Goal: Task Accomplishment & Management: Complete application form

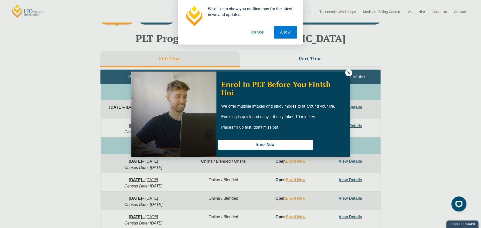
click at [254, 30] on button "Cancel" at bounding box center [259, 32] width 26 height 13
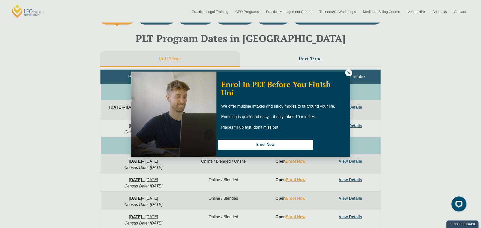
click at [350, 72] on icon at bounding box center [349, 73] width 5 height 5
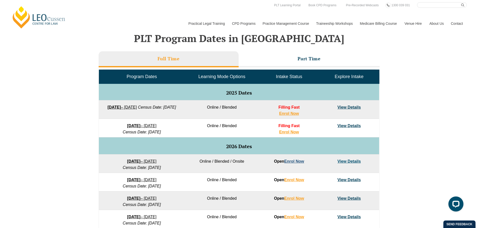
click at [293, 162] on link "Enrol Now" at bounding box center [294, 161] width 20 height 4
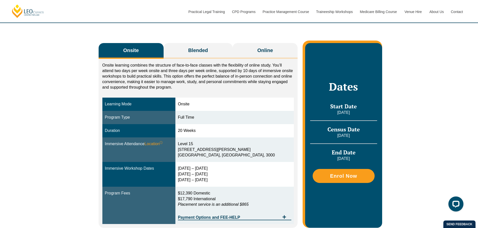
scroll to position [75, 0]
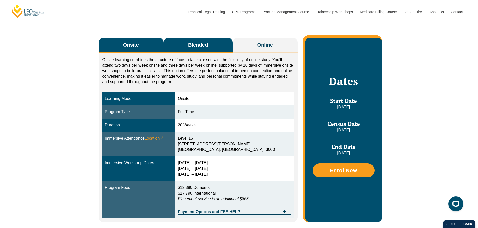
click at [202, 43] on span "Blended" at bounding box center [198, 44] width 20 height 7
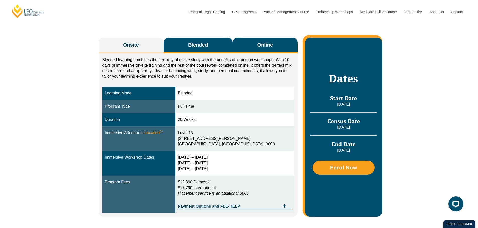
click at [259, 45] on span "Online" at bounding box center [265, 44] width 16 height 7
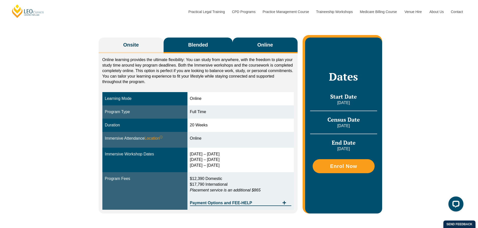
click at [215, 48] on button "Blended" at bounding box center [198, 46] width 69 height 16
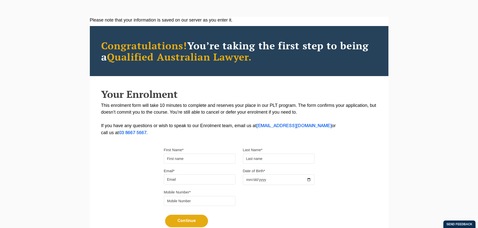
click at [212, 157] on input "First Name*" at bounding box center [199, 159] width 71 height 10
type input "Chenxin"
type input "Cai"
type input "chenxin.cai@outlook.com"
type input "0451109886"
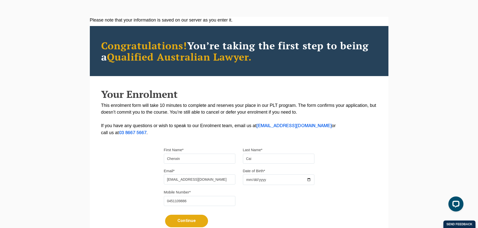
click at [246, 178] on input "Date of Birth*" at bounding box center [278, 180] width 71 height 11
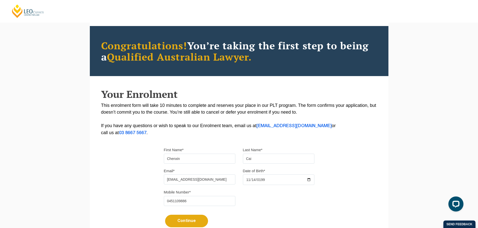
type input "1993-11-14"
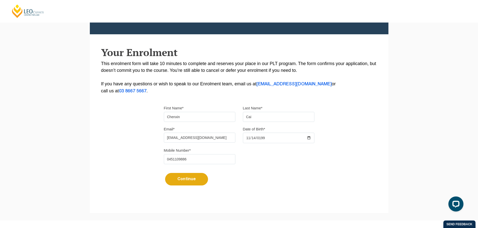
scroll to position [100, 0]
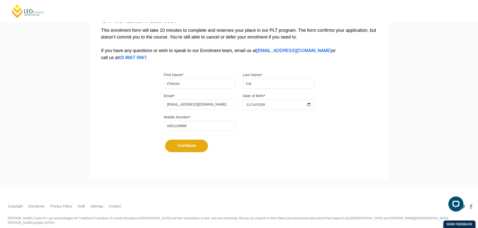
click at [285, 134] on div "Mobile Number* 0451109886" at bounding box center [239, 124] width 158 height 21
click at [177, 147] on button "Continue" at bounding box center [186, 146] width 43 height 13
select select
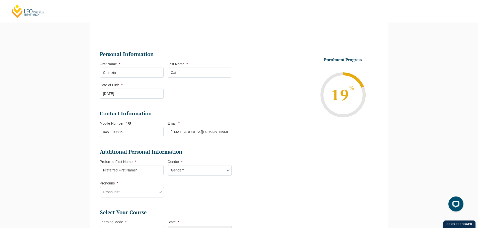
scroll to position [43, 0]
click at [144, 172] on input "Preferred First Name *" at bounding box center [132, 171] width 64 height 10
type input "Clarice"
click at [188, 170] on select "Gender* Male Female Nonbinary Intersex Prefer not to disclose Other" at bounding box center [200, 171] width 64 height 11
select select "Female"
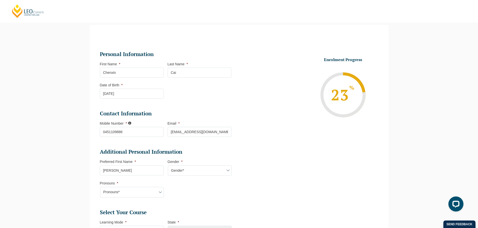
click at [168, 166] on select "Gender* Male Female Nonbinary Intersex Prefer not to disclose Other" at bounding box center [200, 171] width 64 height 11
click at [144, 193] on select "Pronouns* She/Her/Hers He/Him/His They/Them/Theirs Other Prefer not to disclose" at bounding box center [132, 192] width 64 height 11
select select "She/Her/Hers"
click at [100, 187] on select "Pronouns* She/Her/Hers He/Him/His They/Them/Theirs Other Prefer not to disclose" at bounding box center [132, 192] width 64 height 11
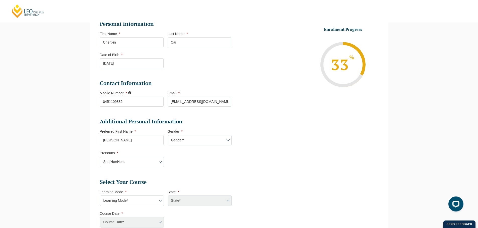
scroll to position [119, 0]
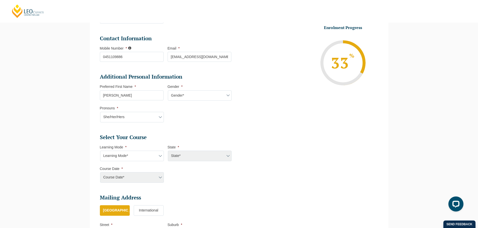
click at [143, 154] on select "Learning Mode* Online Full Time Learning Online Part Time Learning Blended Full…" at bounding box center [132, 156] width 64 height 11
select select "Online Part Time Learning"
click at [100, 151] on select "Learning Mode* Online Full Time Learning Online Part Time Learning Blended Full…" at bounding box center [132, 156] width 64 height 11
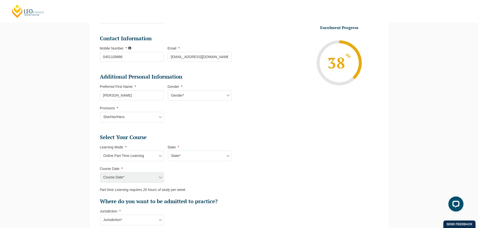
click at [184, 156] on select "State* National (ACT/NSW, VIC, QLD, SA, WA)" at bounding box center [200, 156] width 64 height 11
select select "National (ACT/NSW, VIC, QLD, SA, WA)"
click at [168, 151] on select "State* National (ACT/NSW, VIC, QLD, SA, WA)" at bounding box center [200, 156] width 64 height 11
click at [158, 175] on select "Course Date* January 2026 (27-Jan-2026 to 21-Aug-2026) March 2026 (30-Mar-2026 …" at bounding box center [132, 178] width 64 height 11
select select "January 2026 (27-Jan-2026 to 21-Aug-2026)"
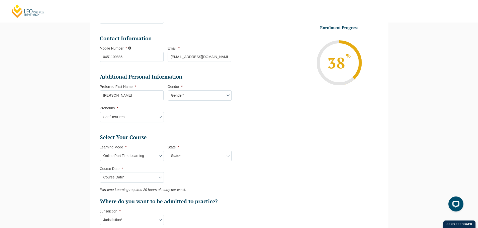
click at [100, 173] on select "Course Date* January 2026 (27-Jan-2026 to 21-Aug-2026) March 2026 (30-Mar-2026 …" at bounding box center [132, 178] width 64 height 11
type input "Intake 02 January 2026 PT"
type input "Practical Legal Training (NAT)"
select select "NAT PLT (JAN) 2026 Part Time Online"
click at [150, 155] on select "Learning Mode* Online Full Time Learning Online Part Time Learning Blended Full…" at bounding box center [132, 156] width 64 height 11
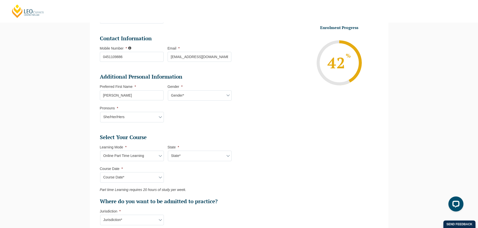
select select "Online Full Time Learning"
click at [100, 151] on select "Learning Mode* Online Full Time Learning Online Part Time Learning Blended Full…" at bounding box center [132, 156] width 64 height 11
select select
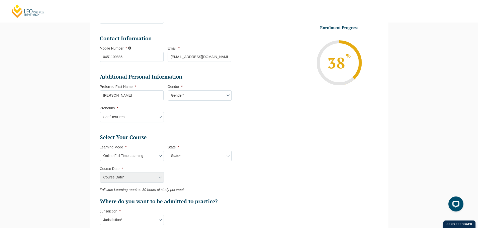
click at [145, 155] on select "Learning Mode* Online Full Time Learning Online Part Time Learning Blended Full…" at bounding box center [132, 156] width 64 height 11
select select "Online Part Time Learning"
click at [100, 151] on select "Learning Mode* Online Full Time Learning Online Part Time Learning Blended Full…" at bounding box center [132, 156] width 64 height 11
click at [255, 191] on ul "Personal Information First Name * Chenxin Last Name * Cai Date of Birth * 14-11…" at bounding box center [239, 135] width 286 height 345
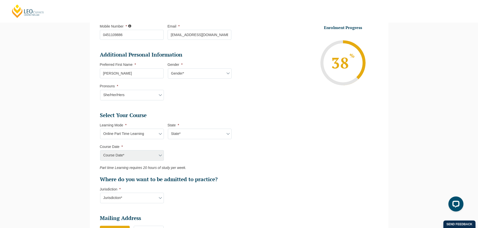
scroll to position [169, 0]
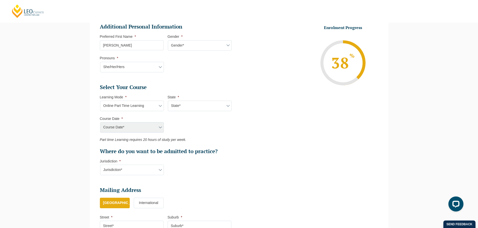
click at [149, 175] on select "Jurisdiction* VIC ACT/NSW SA WA QLD" at bounding box center [132, 170] width 64 height 11
select select "VIC"
click at [100, 165] on select "Jurisdiction* VIC ACT/NSW SA WA QLD" at bounding box center [132, 170] width 64 height 11
click at [221, 185] on ul "Personal Information First Name * Chenxin Last Name * Cai Date of Birth * 14-11…" at bounding box center [167, 88] width 135 height 339
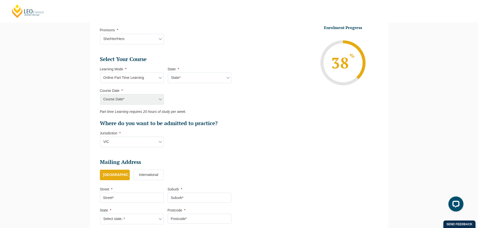
scroll to position [244, 0]
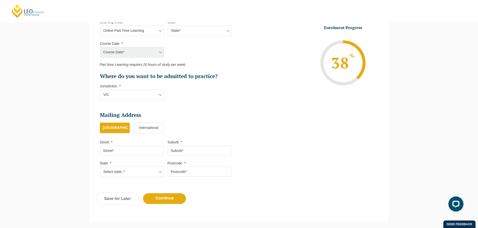
click at [152, 151] on input "Street *" at bounding box center [132, 151] width 64 height 10
type input "5 Campbell Street"
type input "East Geelong"
select select "VIC"
type input "3219"
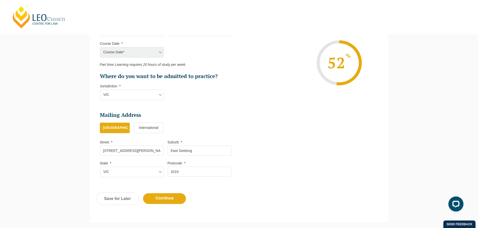
click at [140, 53] on div "Course Date* January 2026 (27-Jan-2026 to 21-Aug-2026) March 2026 (30-Mar-2026 …" at bounding box center [132, 52] width 64 height 11
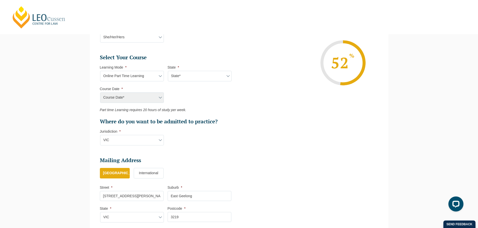
scroll to position [144, 0]
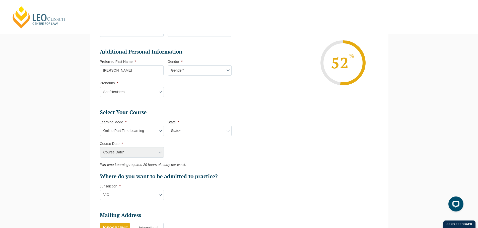
click at [160, 153] on li "Course Date * Course Date* January 2026 (27-Jan-2026 to 21-Aug-2026) March 2026…" at bounding box center [134, 150] width 68 height 16
click at [160, 153] on div "Course Date* January 2026 (27-Jan-2026 to 21-Aug-2026) March 2026 (30-Mar-2026 …" at bounding box center [132, 152] width 64 height 11
click at [159, 130] on select "Learning Mode* Online Full Time Learning Online Part Time Learning Blended Full…" at bounding box center [132, 131] width 64 height 11
click at [100, 126] on select "Learning Mode* Online Full Time Learning Online Part Time Learning Blended Full…" at bounding box center [132, 131] width 64 height 11
click at [149, 136] on select "Learning Mode* Online Full Time Learning Online Part Time Learning Blended Full…" at bounding box center [132, 131] width 64 height 11
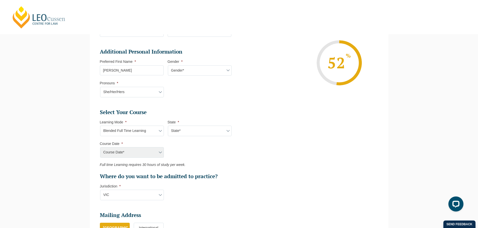
click at [100, 126] on select "Learning Mode* Online Full Time Learning Online Part Time Learning Blended Full…" at bounding box center [132, 131] width 64 height 11
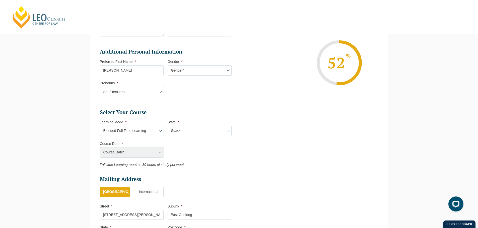
click at [210, 169] on li "Select Your Course This field is hidden when viewing the form Only for Flinder …" at bounding box center [167, 139] width 135 height 61
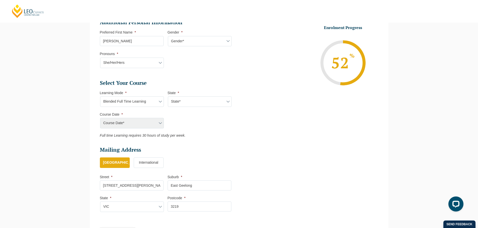
scroll to position [219, 0]
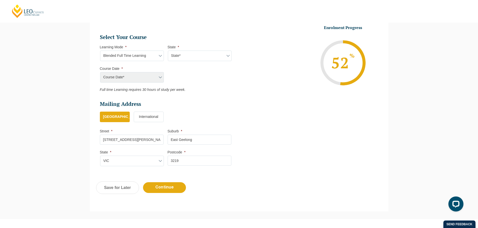
click at [160, 76] on div "Course Date* January 2026 (27-Jan-2026 to 21-Aug-2026) March 2026 (30-Mar-2026 …" at bounding box center [132, 77] width 64 height 11
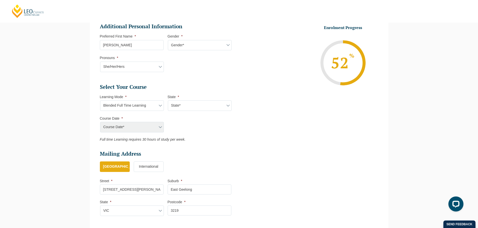
scroll to position [169, 0]
click at [149, 103] on select "Learning Mode* Online Full Time Learning Online Part Time Learning Blended Full…" at bounding box center [132, 106] width 64 height 11
select select "Online Full Time Learning"
click at [100, 101] on select "Learning Mode* Online Full Time Learning Online Part Time Learning Blended Full…" at bounding box center [132, 106] width 64 height 11
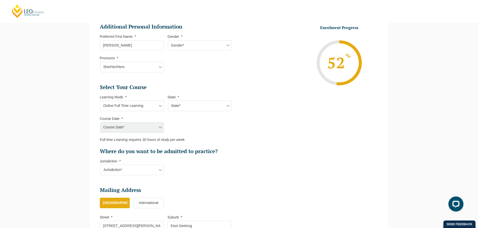
click at [191, 105] on select "State* National (ACT/NSW, VIC, QLD, SA, WA)" at bounding box center [200, 106] width 64 height 11
select select "National (ACT/NSW, VIC, QLD, SA, WA)"
click at [168, 101] on select "State* National (ACT/NSW, VIC, QLD, SA, WA)" at bounding box center [200, 106] width 64 height 11
click at [154, 126] on select "Course Date* September 2025 (22-Sep-2025 to 20-Feb-2026) December 2025 (08-Dec-…" at bounding box center [132, 127] width 64 height 11
select select "January 2026 (27-Jan-2026 to 12-Jun-2026)"
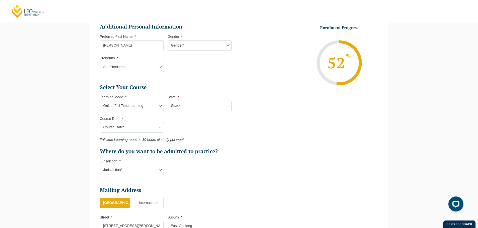
click at [100, 122] on select "Course Date* September 2025 (22-Sep-2025 to 20-Feb-2026) December 2025 (08-Dec-…" at bounding box center [132, 127] width 64 height 11
type input "Intake 01 January 2026 FT"
type input "Practical Legal Training (NAT)"
select select "NAT PLT (JAN) 2026 Full Time Online"
click at [278, 159] on ul "Personal Information First Name * Chenxin Last Name * Cai Date of Birth * 14-11…" at bounding box center [239, 85] width 286 height 345
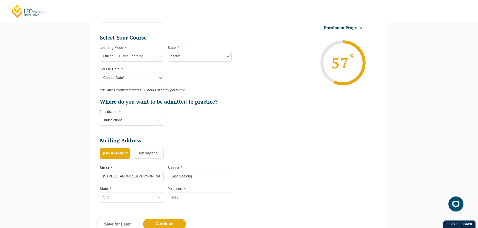
scroll to position [219, 0]
click at [149, 117] on select "Jurisdiction* VIC ACT/NSW SA WA QLD" at bounding box center [132, 120] width 64 height 11
select select "VIC"
click at [100, 115] on select "Jurisdiction* VIC ACT/NSW SA WA QLD" at bounding box center [132, 120] width 64 height 11
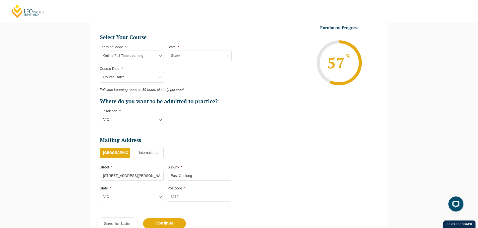
click at [278, 145] on ul "Personal Information First Name * Chenxin Last Name * Cai Date of Birth * 14-11…" at bounding box center [239, 35] width 286 height 345
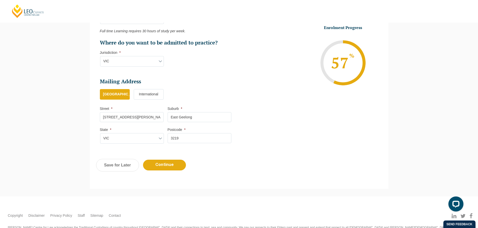
scroll to position [294, 0]
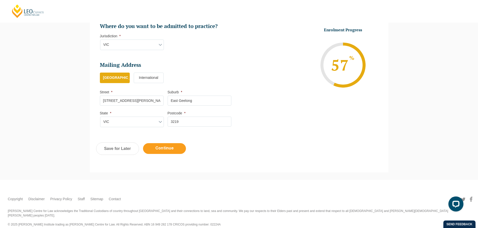
click at [173, 150] on input "Continue" at bounding box center [164, 148] width 43 height 11
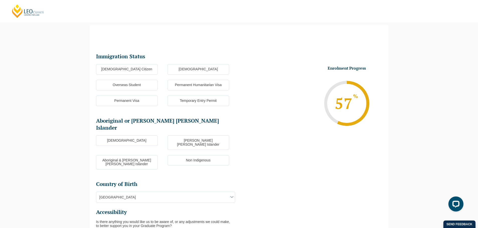
scroll to position [43, 0]
click at [195, 101] on label "Temporary Entry Permit" at bounding box center [198, 101] width 61 height 11
click at [0, 0] on input "Temporary Entry Permit" at bounding box center [0, 0] width 0 height 0
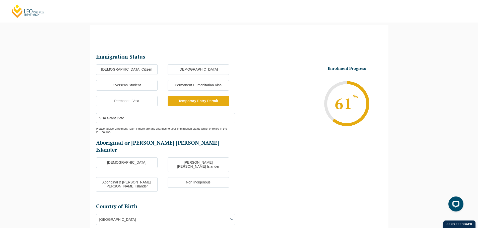
click at [130, 120] on input "Visa Grant Date" at bounding box center [165, 118] width 139 height 10
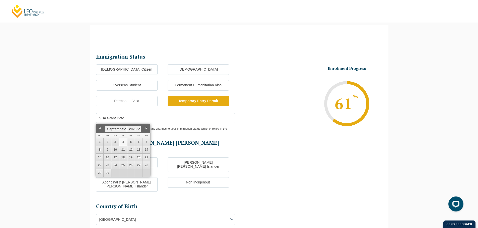
click at [118, 130] on select "January February March April May June July August September October November De…" at bounding box center [116, 129] width 22 height 6
click at [105, 141] on link "1" at bounding box center [108, 142] width 8 height 8
type input "01-04-2025"
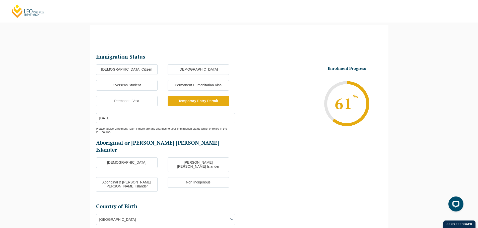
click at [178, 178] on label "Non Indigenous" at bounding box center [198, 183] width 61 height 11
click at [0, 0] on input "Non Indigenous" at bounding box center [0, 0] width 0 height 0
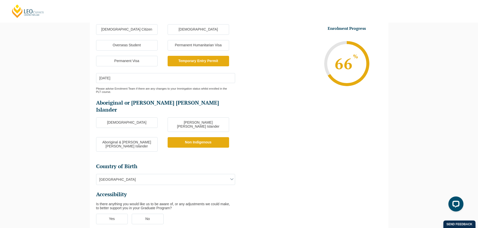
scroll to position [94, 0]
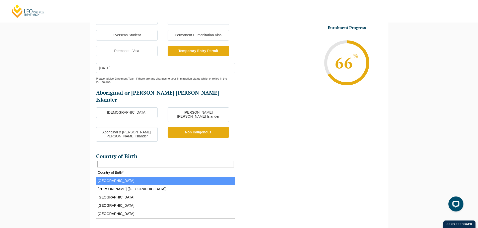
click at [143, 165] on span "Australia" at bounding box center [165, 170] width 138 height 11
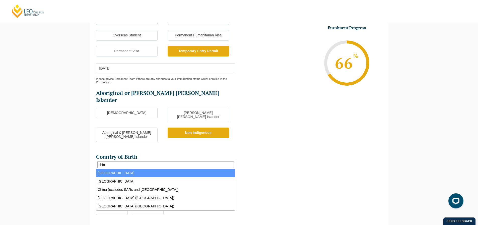
type input "china"
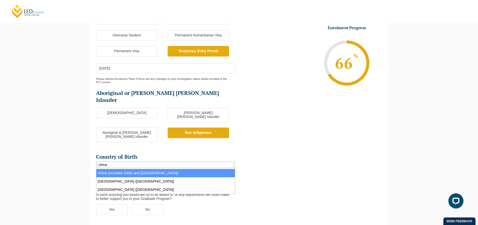
select select "China (excludes SARs and Taiwan) 6101"
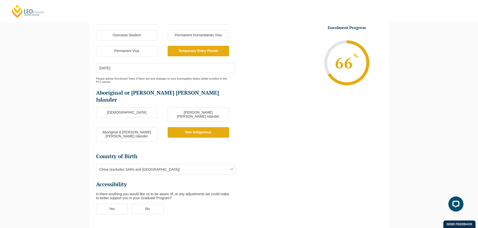
click at [148, 204] on label "No" at bounding box center [148, 209] width 32 height 11
click at [0, 0] on input "No" at bounding box center [0, 0] width 0 height 0
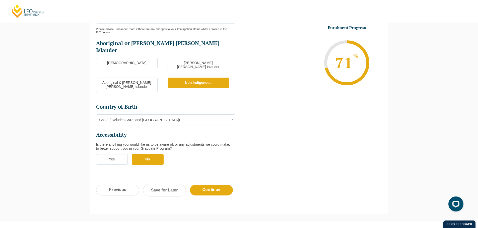
scroll to position [144, 0]
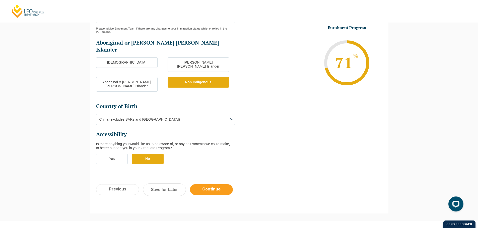
click at [208, 185] on input "Continue" at bounding box center [211, 190] width 43 height 11
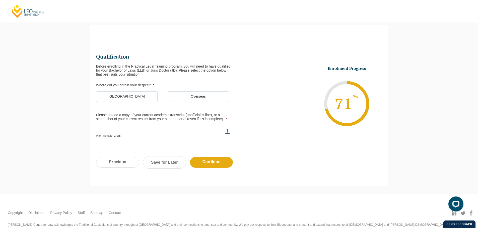
scroll to position [0, 0]
click at [143, 97] on label "Australia" at bounding box center [126, 97] width 61 height 11
click at [0, 0] on input "Australia" at bounding box center [0, 0] width 0 height 0
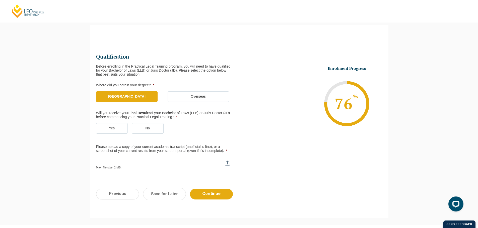
click at [112, 127] on label "Yes" at bounding box center [112, 128] width 32 height 11
click at [0, 0] on input "Yes" at bounding box center [0, 0] width 0 height 0
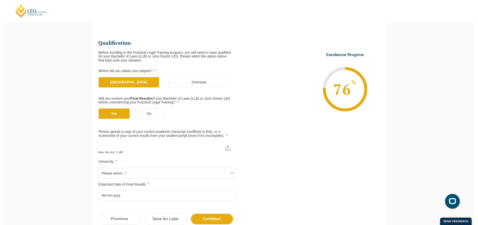
scroll to position [68, 0]
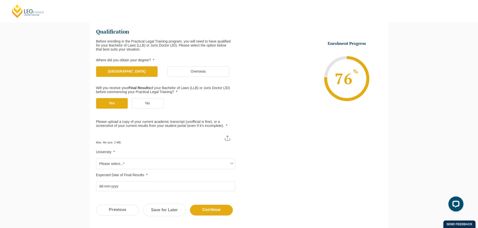
click at [228, 137] on input "Please upload a copy of your current academic transcript (unofficial is fine), …" at bounding box center [165, 136] width 139 height 9
click at [226, 137] on input "Please upload a copy of your current academic transcript (unofficial is fine), …" at bounding box center [165, 136] width 139 height 9
type input "C:\fakepath\2025 - Sept - academic transcript.pdf"
click at [118, 156] on li "University * Please select...* Australian Catholic University Australian Nation…" at bounding box center [167, 159] width 143 height 19
click at [130, 168] on span "Please select...*" at bounding box center [165, 164] width 138 height 11
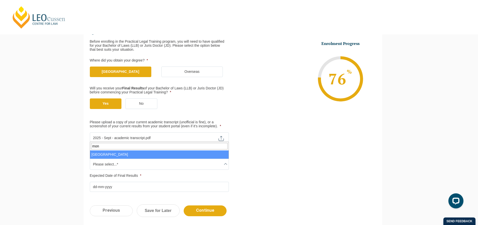
scroll to position [68, 25]
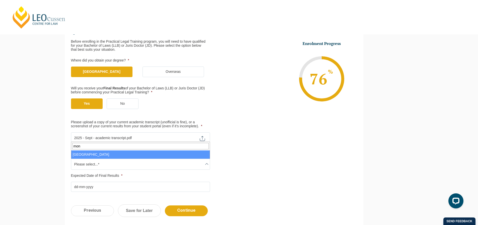
type input "mon"
select select "Monash University"
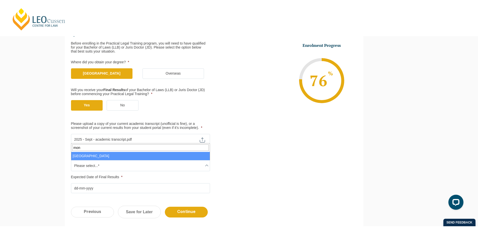
scroll to position [68, 0]
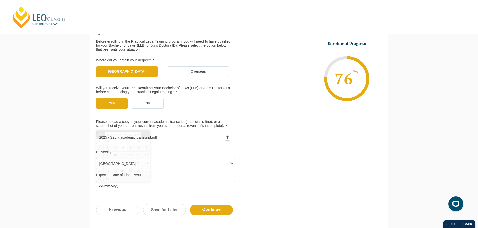
click at [128, 188] on input "Expected Date of Final Results *" at bounding box center [165, 187] width 139 height 10
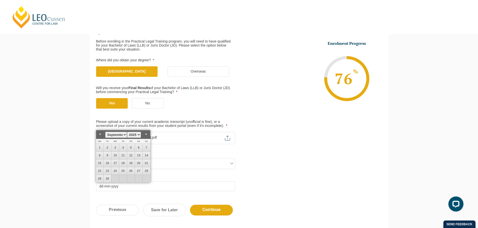
click at [119, 137] on select "January February March April May June July August September October November De…" at bounding box center [116, 135] width 22 height 6
click at [124, 162] on link "18" at bounding box center [123, 164] width 8 height 8
type input "18-12-2025"
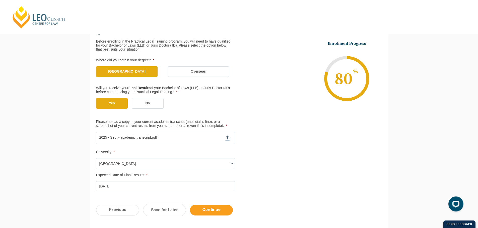
click at [220, 207] on input "Continue" at bounding box center [211, 210] width 43 height 11
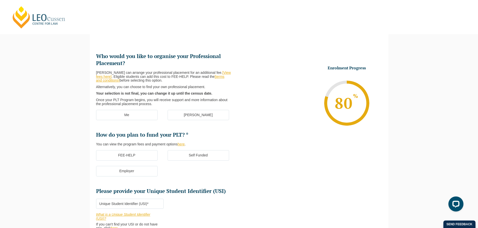
scroll to position [43, 0]
click at [133, 115] on label "Me" at bounding box center [126, 116] width 61 height 11
click at [0, 0] on input "Me" at bounding box center [0, 0] width 0 height 0
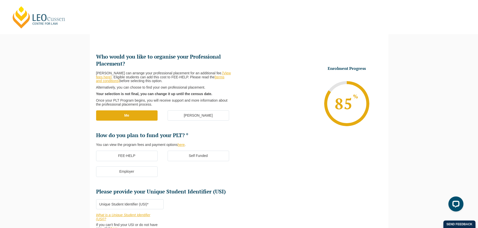
click at [186, 117] on label "[PERSON_NAME]" at bounding box center [198, 116] width 61 height 11
click at [0, 0] on input "[PERSON_NAME]" at bounding box center [0, 0] width 0 height 0
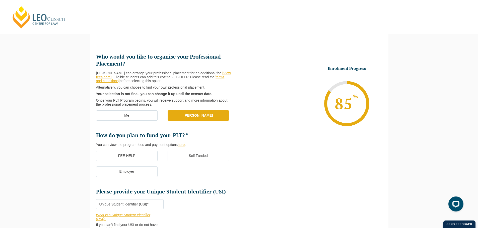
click at [190, 156] on label "Self Funded" at bounding box center [198, 156] width 61 height 11
click at [0, 0] on input "Self Funded" at bounding box center [0, 0] width 0 height 0
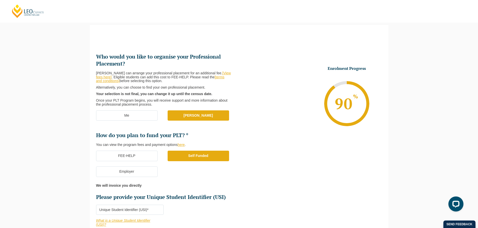
scroll to position [94, 0]
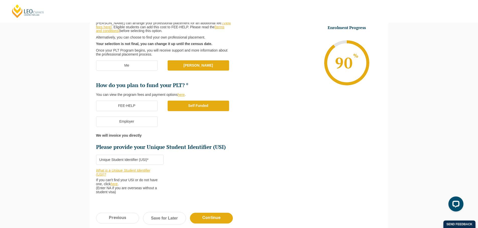
click at [150, 159] on input "Please provide your Unique Student Identifier (USI) *" at bounding box center [129, 160] width 67 height 10
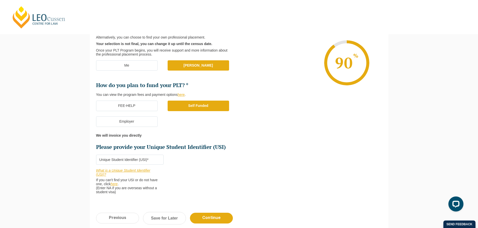
click at [132, 160] on input "Please provide your Unique Student Identifier (USI) *" at bounding box center [129, 160] width 67 height 10
type input "6MPPEN7WS4"
click at [201, 211] on div "Previous Continue Save for Later" at bounding box center [239, 221] width 298 height 28
click at [214, 221] on input "Continue" at bounding box center [211, 218] width 43 height 11
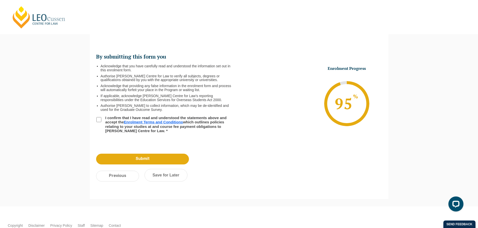
scroll to position [0, 0]
click at [101, 121] on input "I confirm that I have read and understood the statements above and accept the E…" at bounding box center [98, 119] width 5 height 5
checkbox input "true"
click at [138, 158] on input "Submit" at bounding box center [142, 159] width 93 height 11
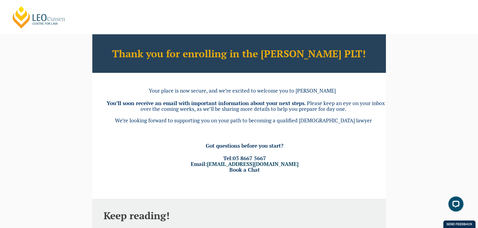
click at [50, 20] on link "[PERSON_NAME] Centre for Law" at bounding box center [38, 18] width 55 height 24
